Goal: Navigation & Orientation: Go to known website

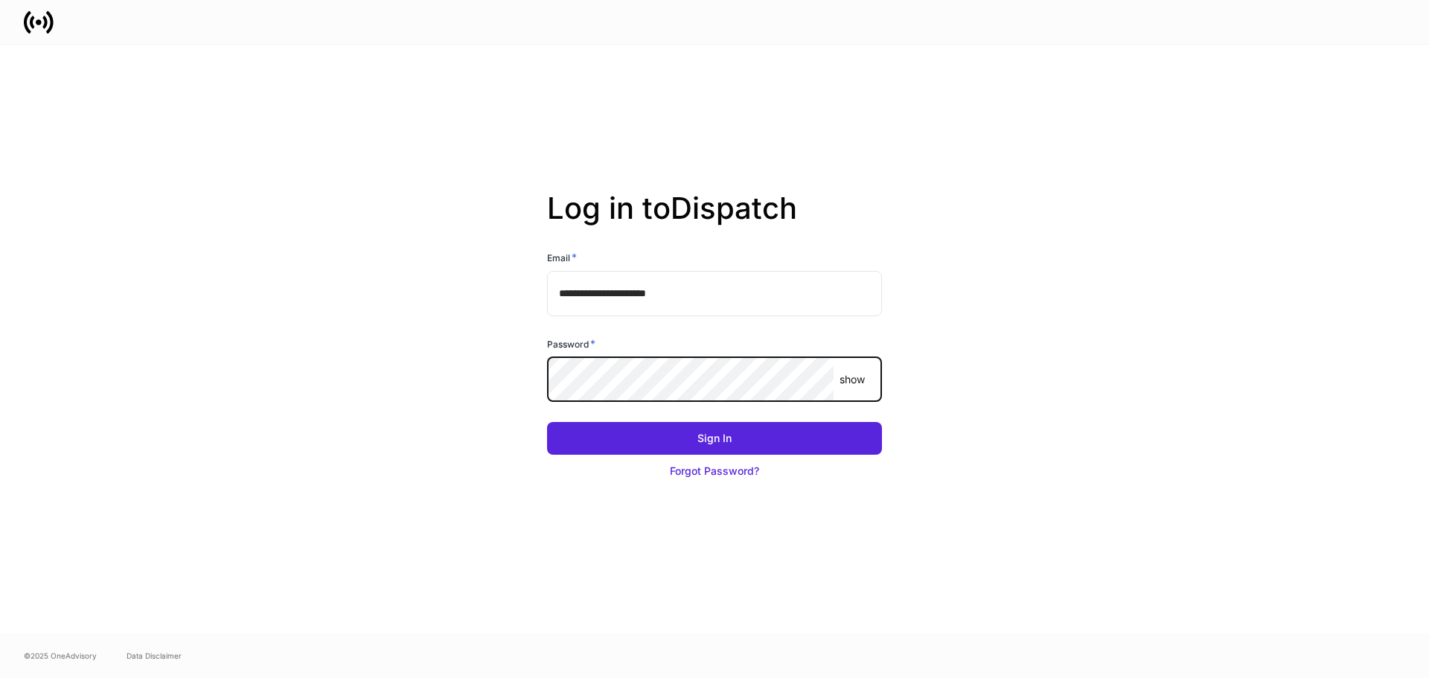
click at [547, 422] on button "Sign In" at bounding box center [714, 438] width 335 height 33
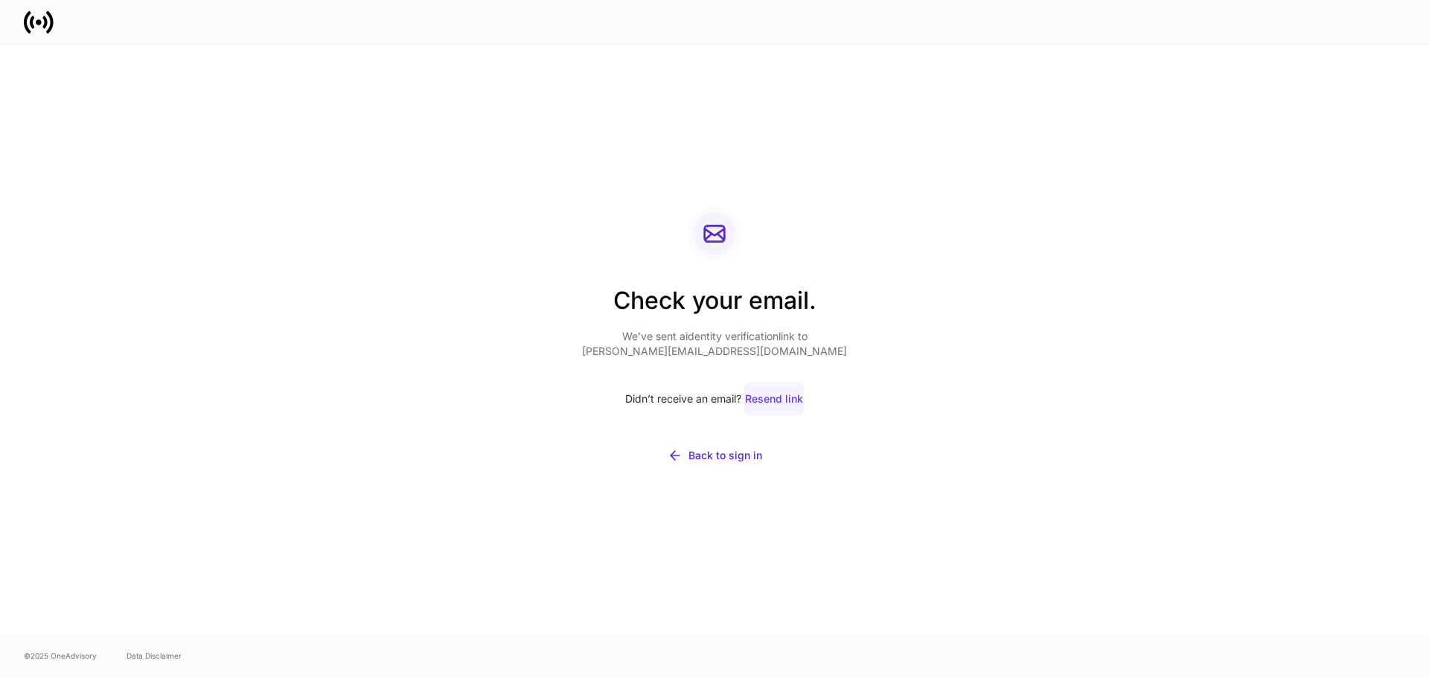
click at [747, 402] on div "Resend link" at bounding box center [774, 399] width 58 height 15
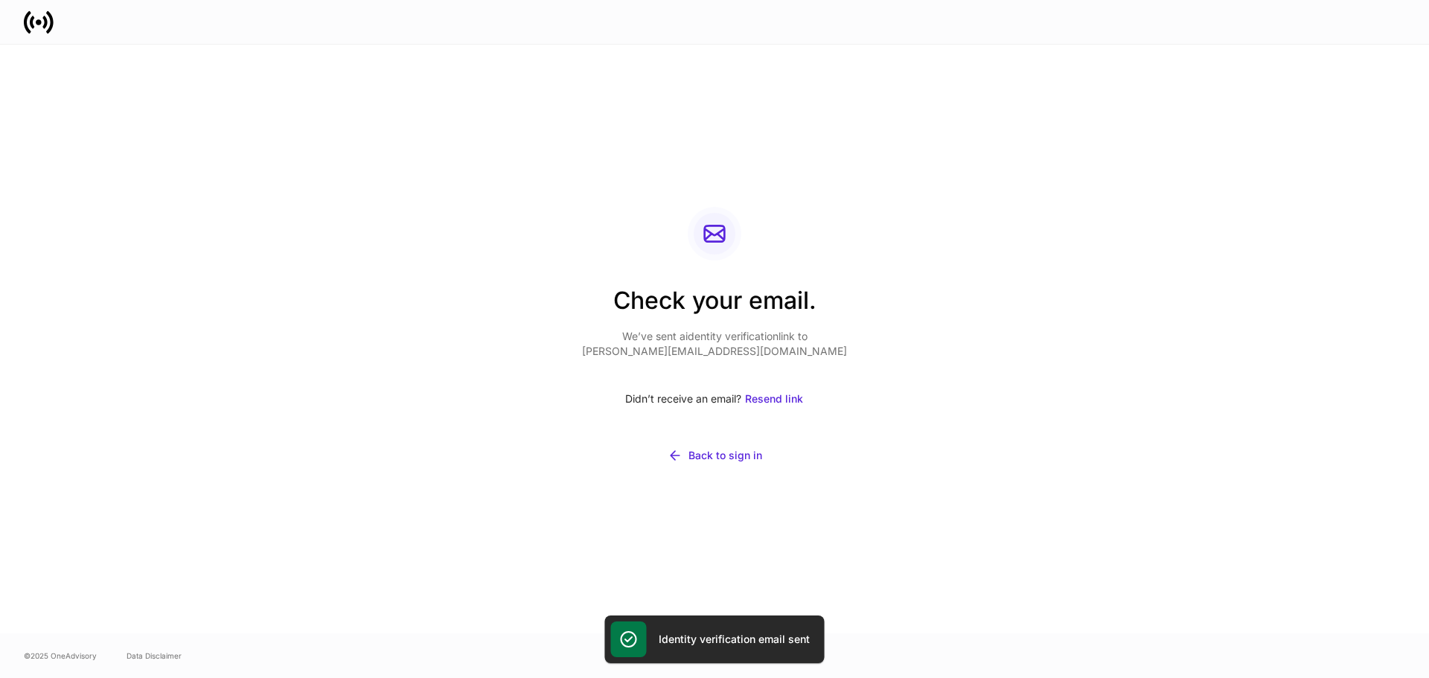
click at [799, 533] on div "Check your email. We’ve sent a identity verification link to [PERSON_NAME][EMAI…" at bounding box center [715, 339] width 798 height 589
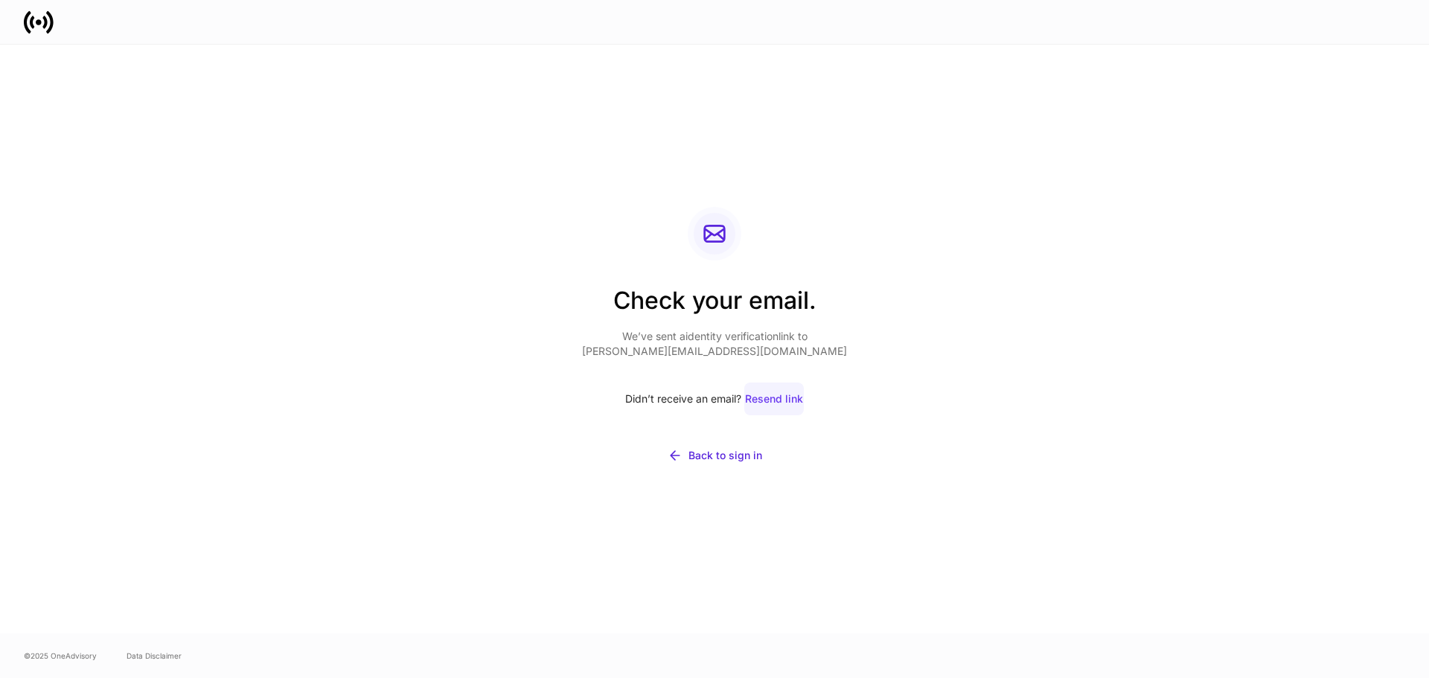
click at [761, 409] on button "Resend link" at bounding box center [774, 399] width 60 height 33
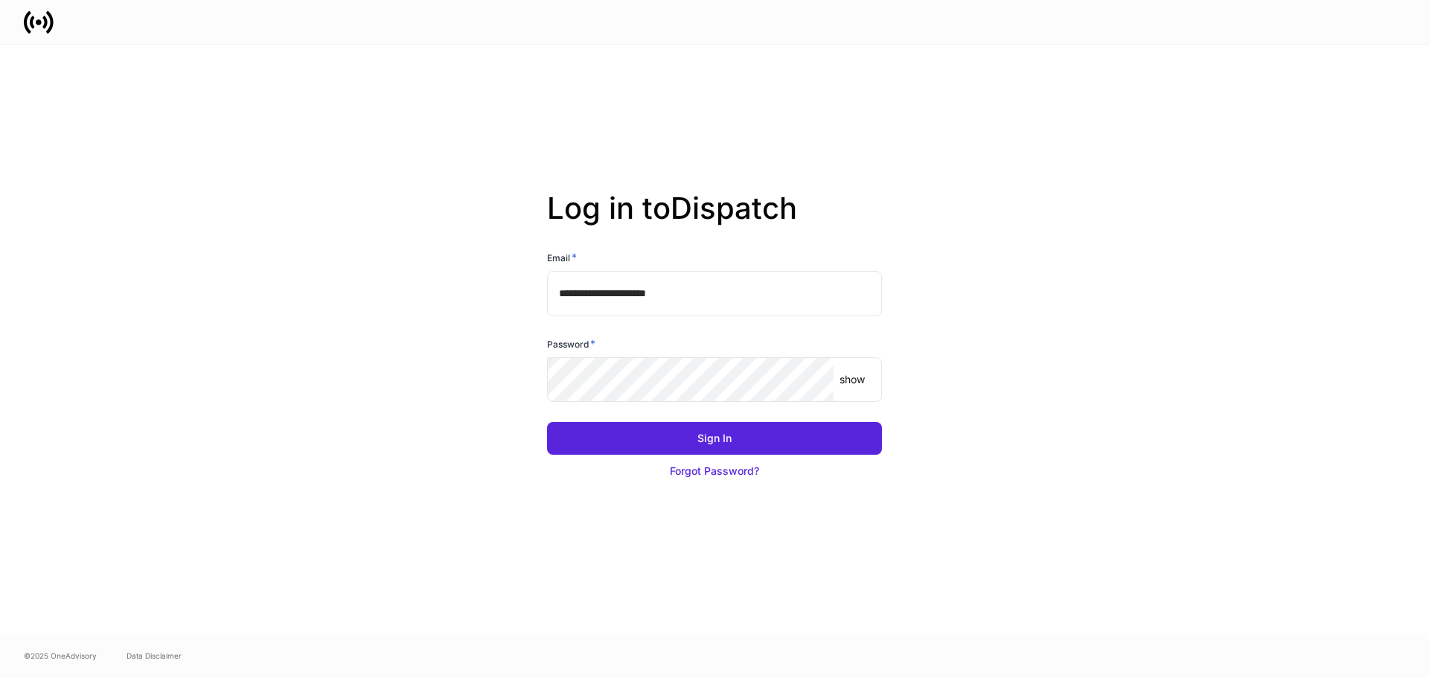
click at [715, 296] on input "**********" at bounding box center [714, 293] width 335 height 45
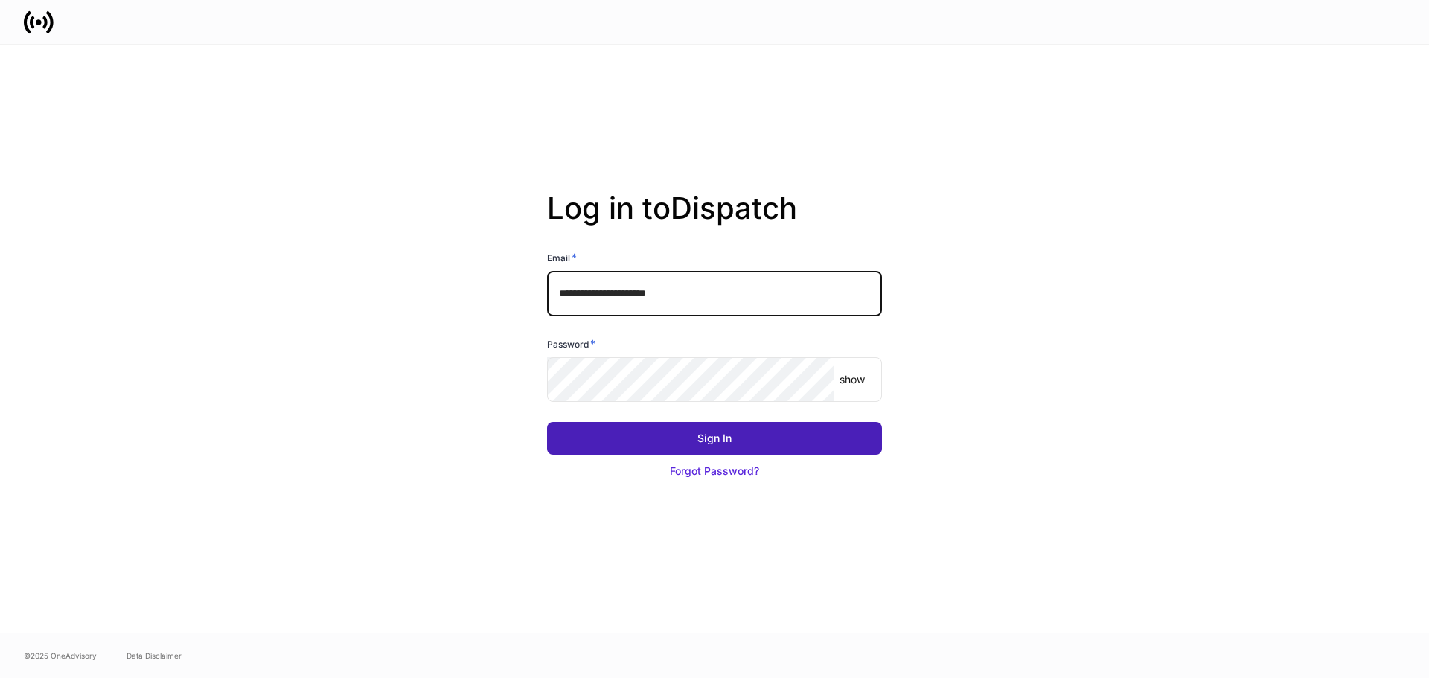
click at [756, 450] on button "Sign In" at bounding box center [714, 438] width 335 height 33
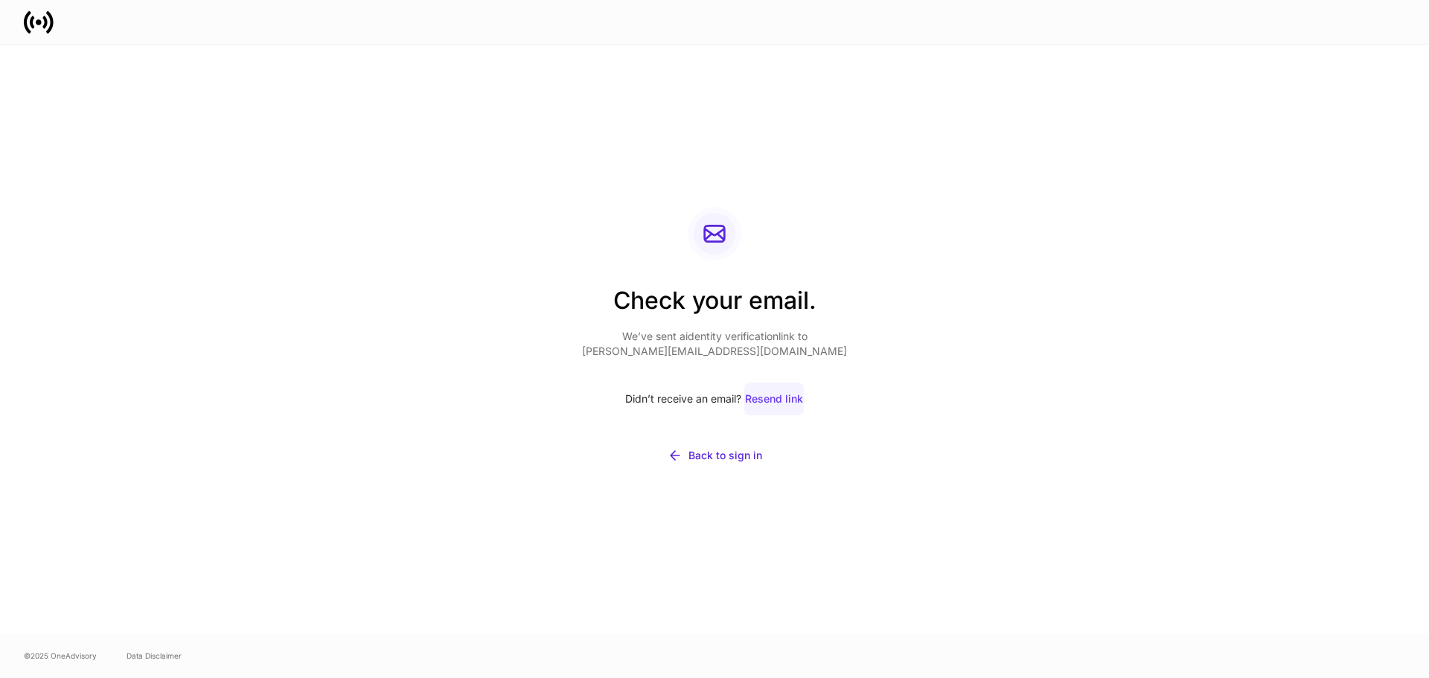
click at [766, 398] on div "Resend link" at bounding box center [774, 399] width 58 height 15
